Goal: Find specific page/section: Find specific page/section

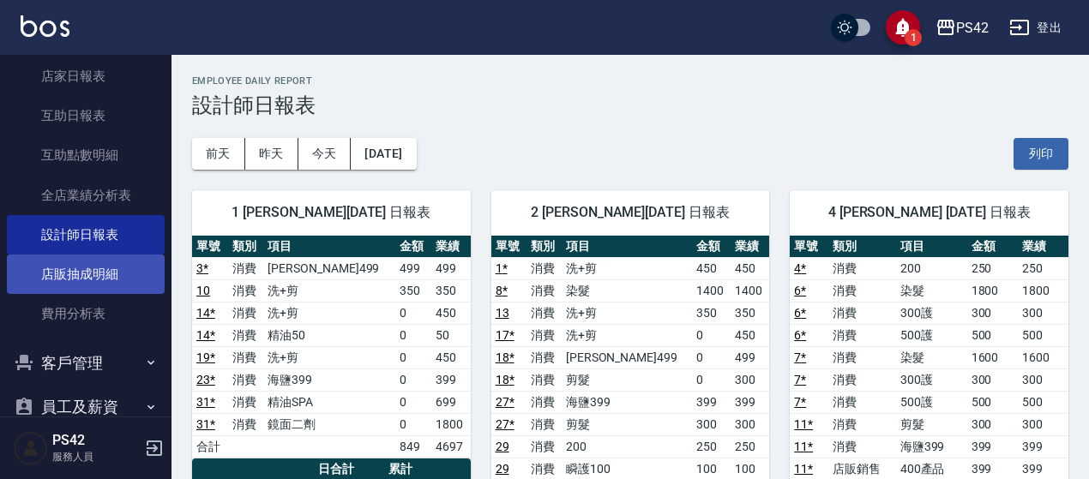
scroll to position [420, 0]
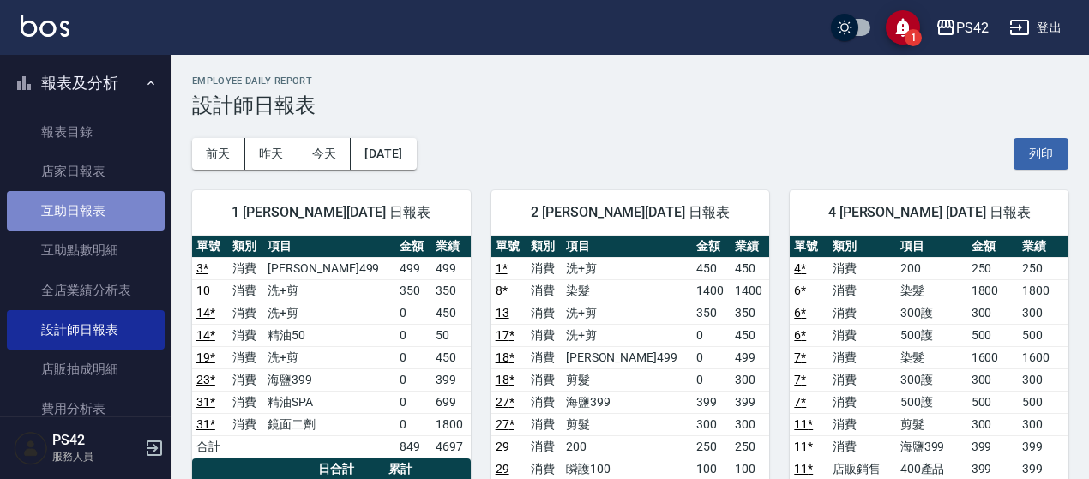
click at [117, 200] on link "互助日報表" at bounding box center [86, 210] width 158 height 39
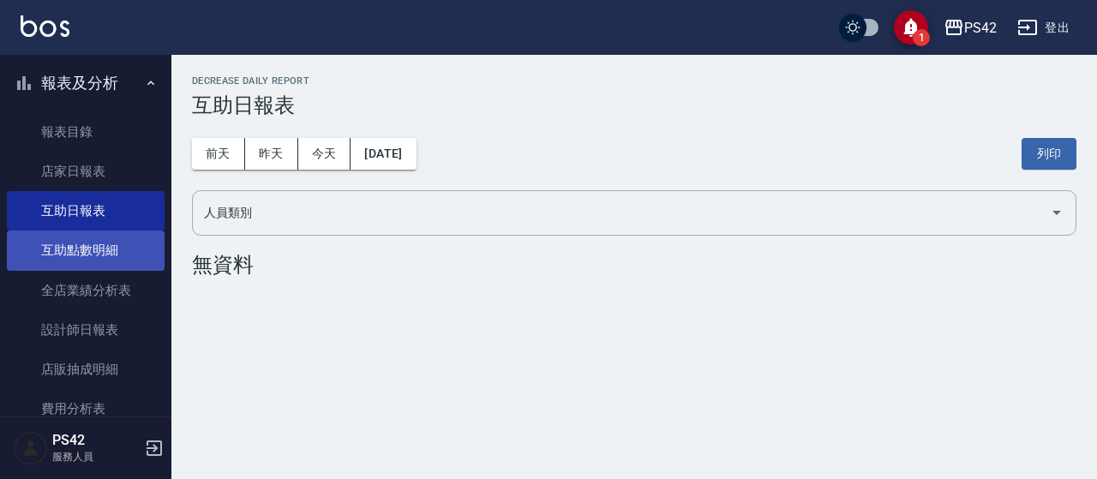
click at [108, 249] on link "互助點數明細" at bounding box center [86, 250] width 158 height 39
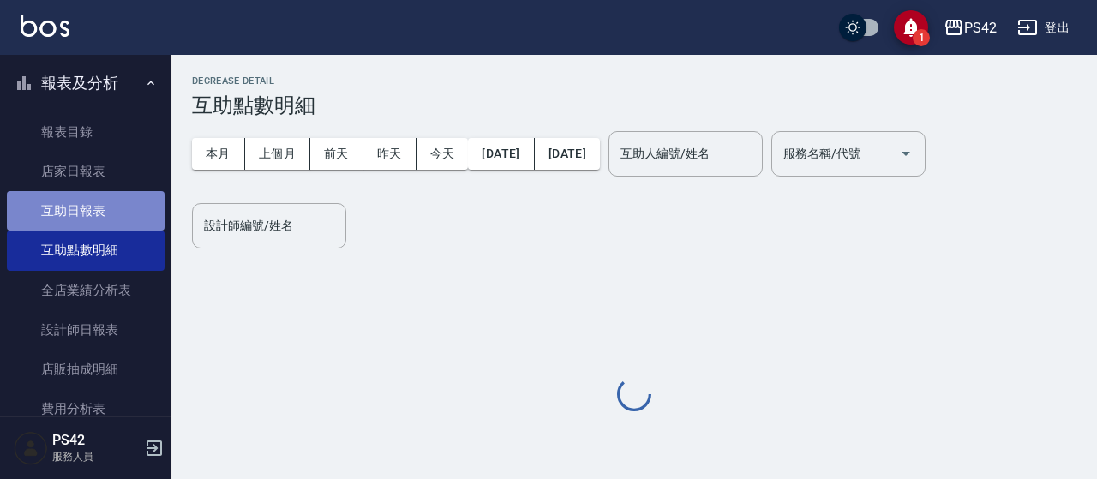
click at [108, 201] on link "互助日報表" at bounding box center [86, 210] width 158 height 39
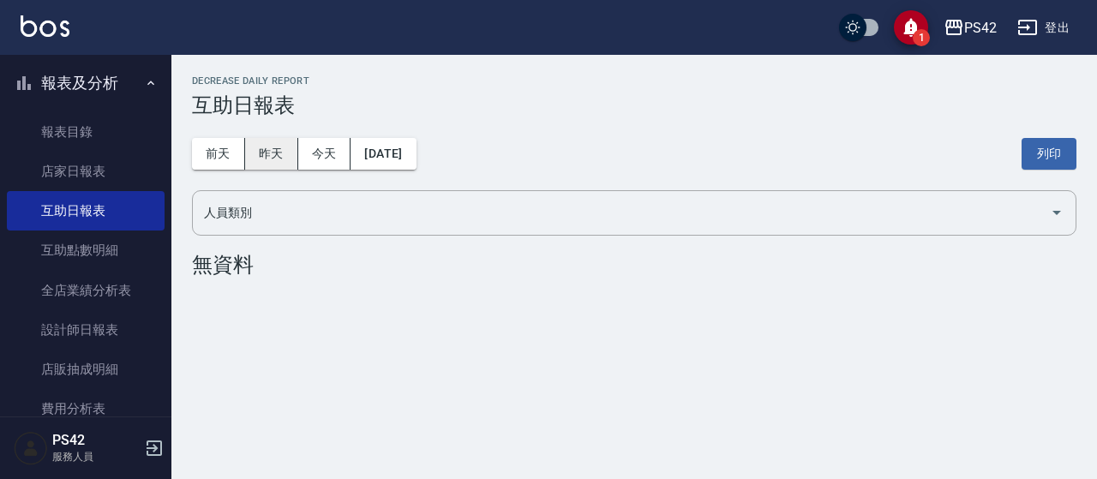
click at [291, 157] on button "昨天" at bounding box center [271, 154] width 53 height 32
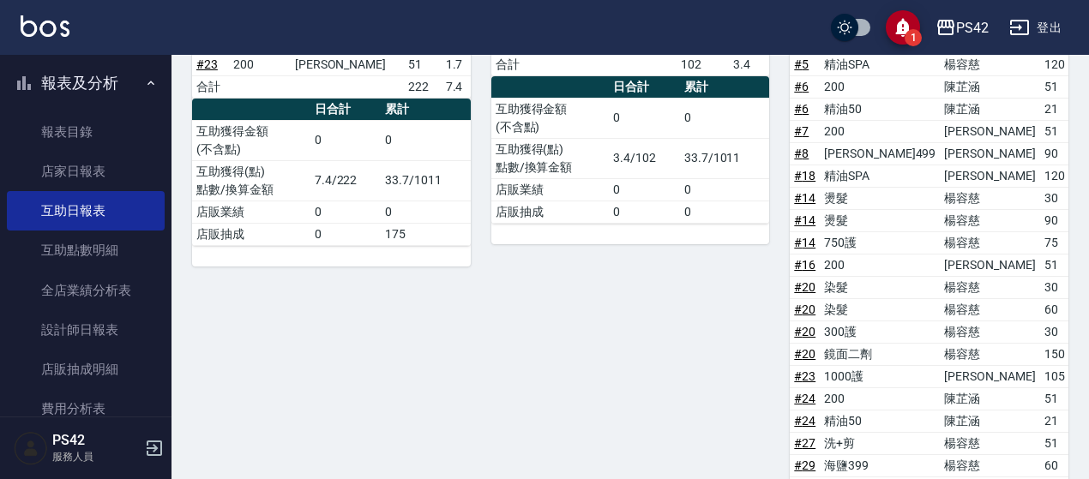
scroll to position [728, 0]
